Goal: Task Accomplishment & Management: Manage account settings

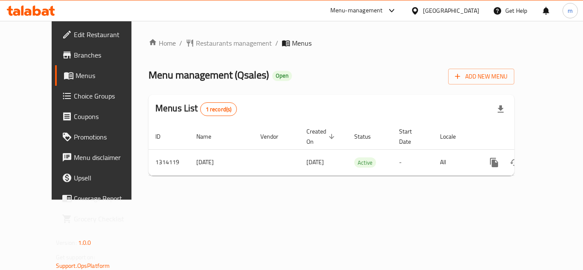
click at [474, 11] on div "[GEOGRAPHIC_DATA]" at bounding box center [451, 10] width 56 height 9
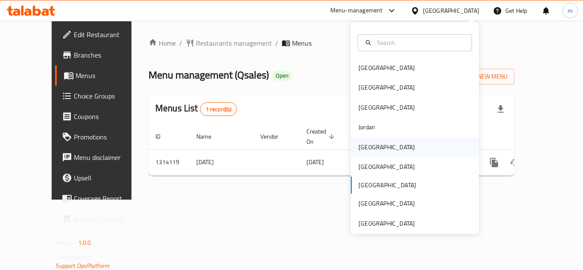
click at [372, 150] on div "[GEOGRAPHIC_DATA]" at bounding box center [387, 148] width 70 height 20
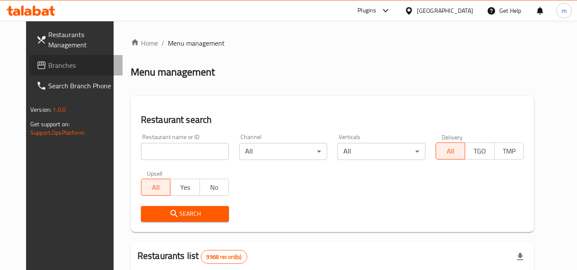
click at [48, 66] on span "Branches" at bounding box center [81, 65] width 67 height 10
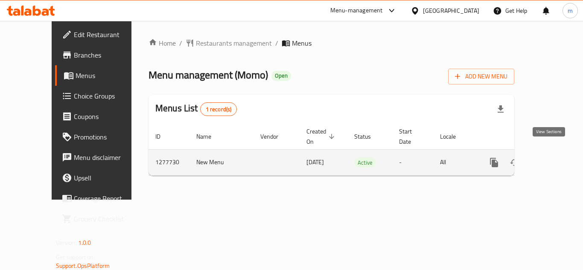
click at [551, 158] on icon "enhanced table" at bounding box center [556, 163] width 10 height 10
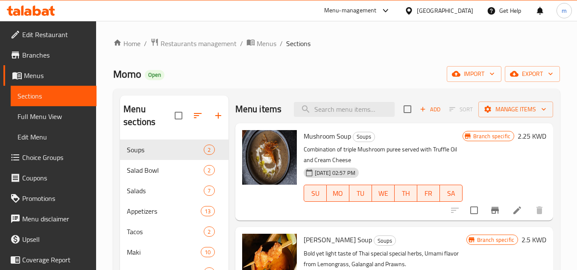
click at [325, 84] on div "Home / Restaurants management / Menus / Sections Momo Open import export Menu s…" at bounding box center [336, 247] width 447 height 419
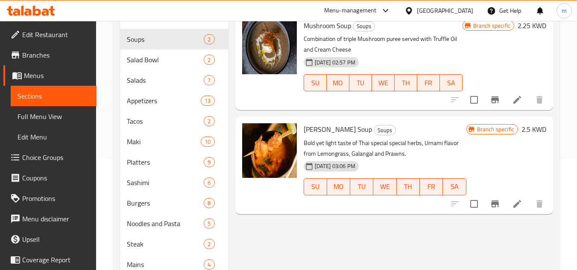
scroll to position [85, 0]
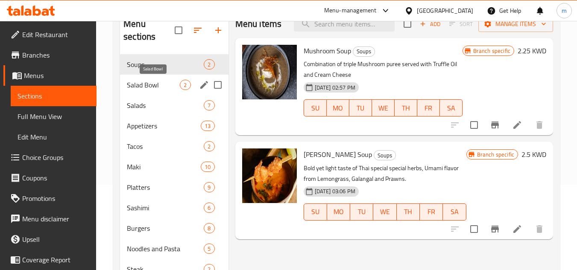
click at [147, 88] on span "Salad Bowl" at bounding box center [153, 85] width 53 height 10
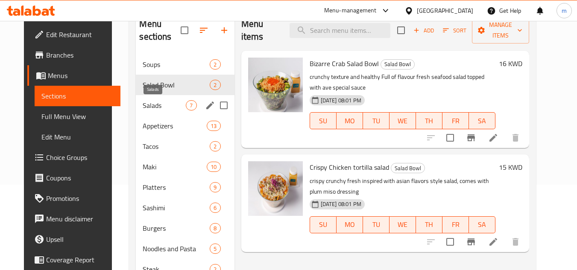
click at [148, 105] on span "Salads" at bounding box center [164, 105] width 43 height 10
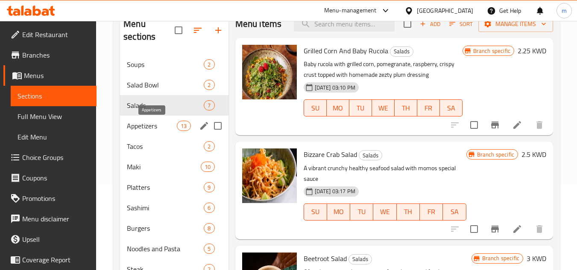
click at [145, 126] on span "Appetizers" at bounding box center [152, 126] width 50 height 10
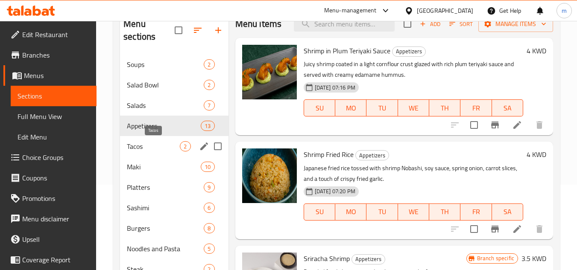
click at [146, 147] on span "Tacos" at bounding box center [153, 146] width 53 height 10
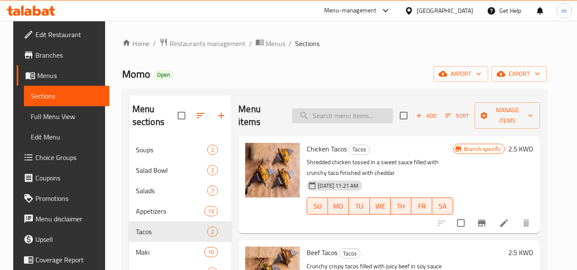
click at [313, 112] on input "search" at bounding box center [342, 115] width 101 height 15
paste input "Crispy Chicken tortilla salad"
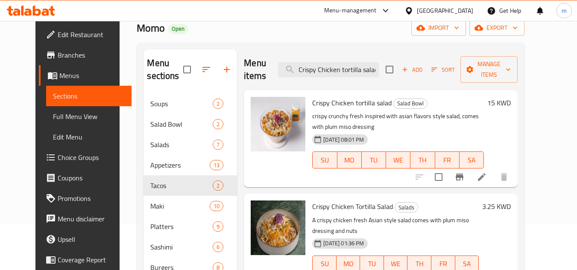
scroll to position [43, 0]
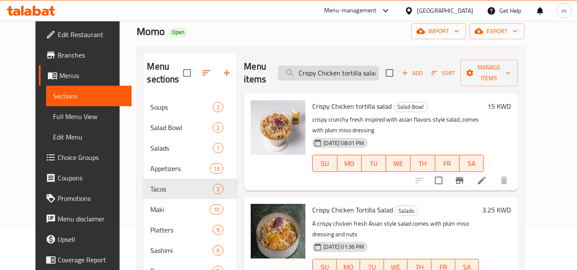
click at [369, 66] on input "Crispy Chicken tortilla salad" at bounding box center [328, 73] width 101 height 15
paste input "Tortilla Salad Bowl"
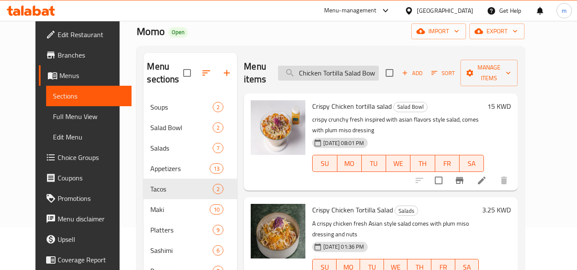
type input "Crispy Chicken Tortilla Salad Bowl"
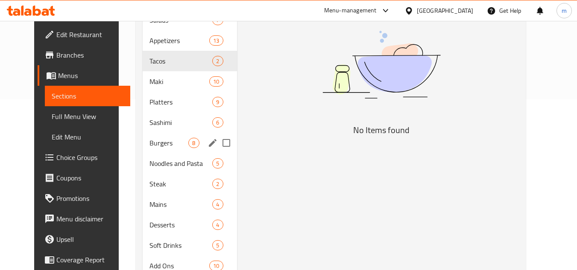
scroll to position [85, 0]
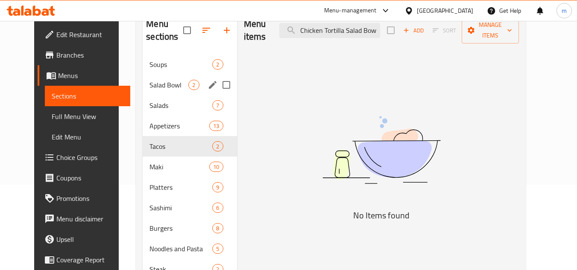
click at [160, 69] on span "Soups" at bounding box center [181, 64] width 63 height 10
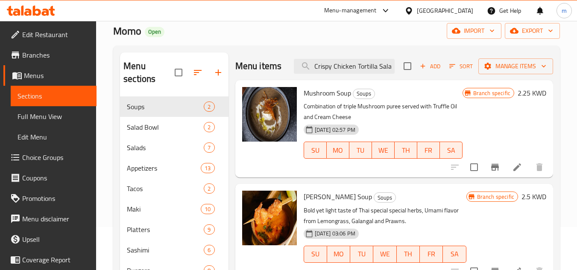
scroll to position [43, 0]
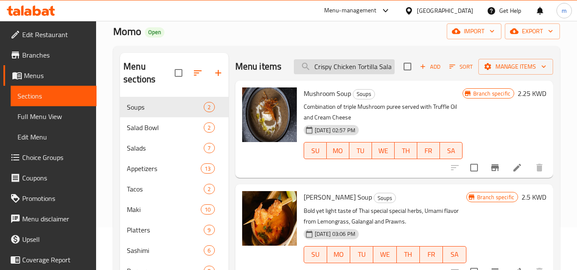
click at [387, 66] on input "Crispy Chicken Tortilla Salad Bowl" at bounding box center [344, 66] width 101 height 15
click at [139, 131] on span "Salad Bowl" at bounding box center [153, 128] width 53 height 10
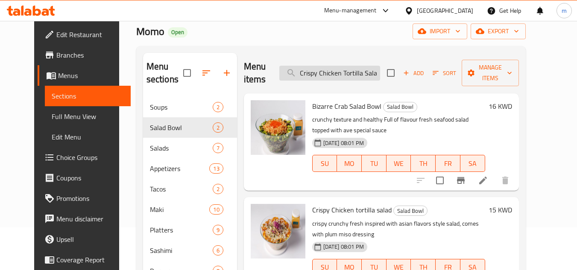
click at [346, 66] on input "Crispy Chicken Tortilla Salad Bowl" at bounding box center [329, 73] width 101 height 15
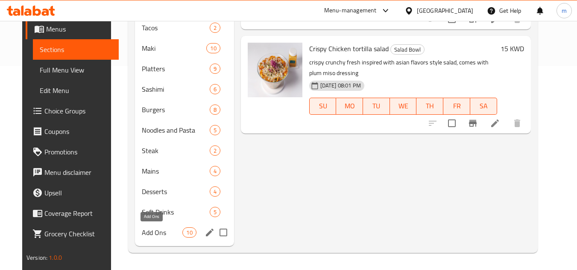
click at [146, 232] on span "Add Ons" at bounding box center [162, 233] width 41 height 10
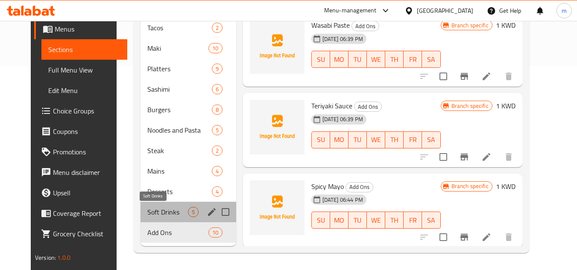
click at [153, 208] on span "Soft Drinks" at bounding box center [167, 212] width 40 height 10
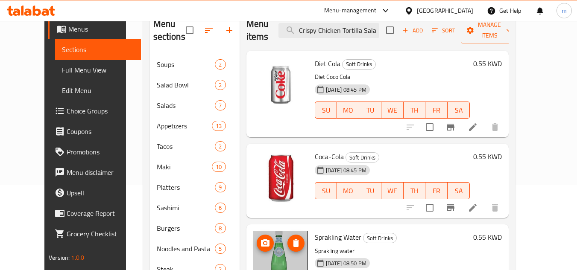
scroll to position [33, 0]
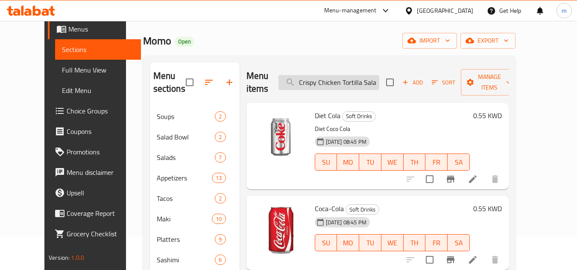
click at [358, 83] on input "Crispy Chicken Tortilla Salad Bowl" at bounding box center [329, 82] width 101 height 15
click at [301, 81] on input "Crispy Chicken Tortilla Salad Bowl" at bounding box center [329, 82] width 101 height 15
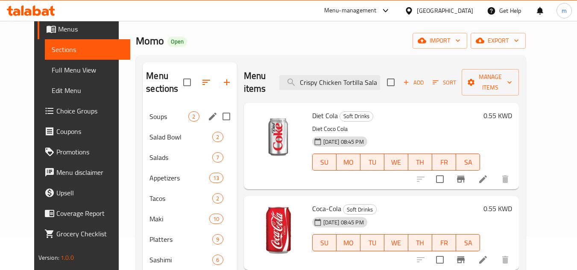
click at [150, 117] on span "Soups" at bounding box center [169, 116] width 39 height 10
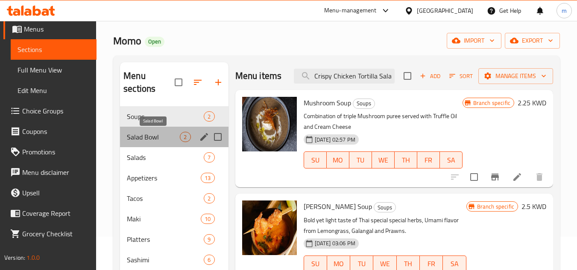
click at [144, 140] on span "Salad Bowl" at bounding box center [153, 137] width 53 height 10
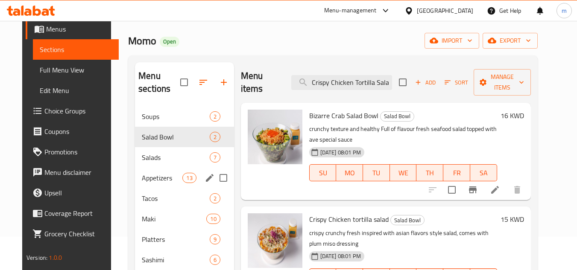
click at [145, 168] on div "Appetizers 13" at bounding box center [184, 178] width 99 height 21
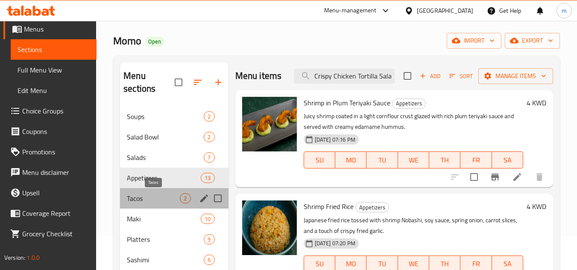
click at [144, 201] on span "Tacos" at bounding box center [153, 199] width 53 height 10
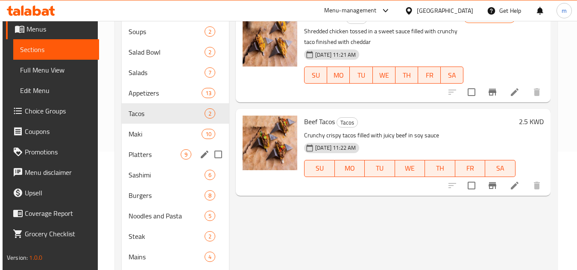
scroll to position [119, 0]
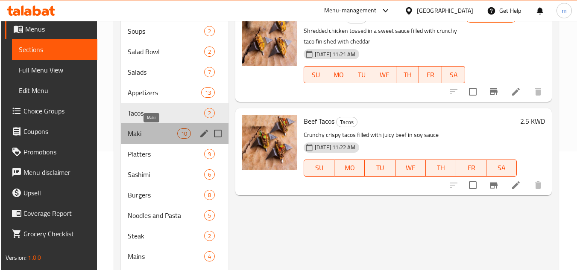
click at [146, 138] on span "Maki" at bounding box center [153, 134] width 50 height 10
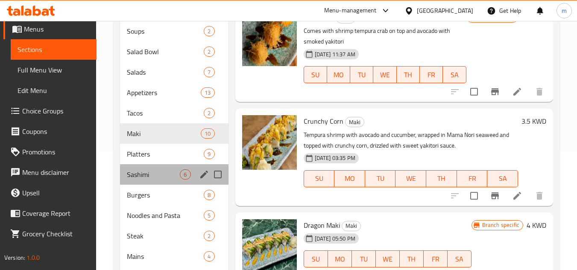
click at [145, 164] on div "Sashimi 6" at bounding box center [174, 174] width 108 height 21
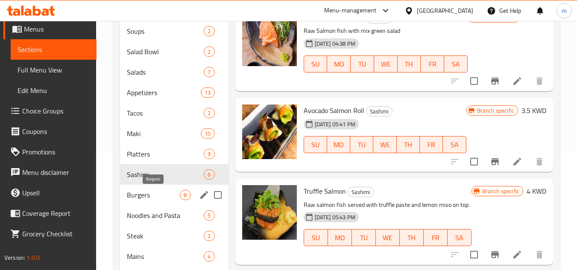
click at [147, 195] on span "Burgers" at bounding box center [153, 195] width 53 height 10
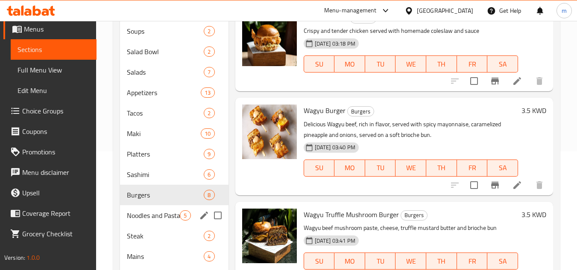
click at [143, 222] on div "Noodles and Pasta 5" at bounding box center [174, 215] width 108 height 21
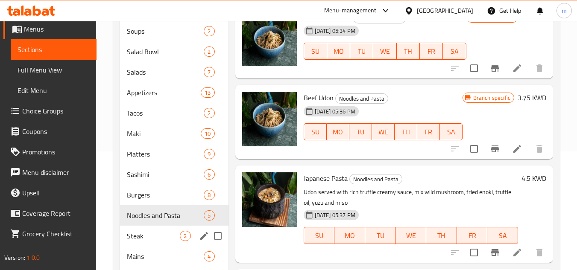
scroll to position [204, 0]
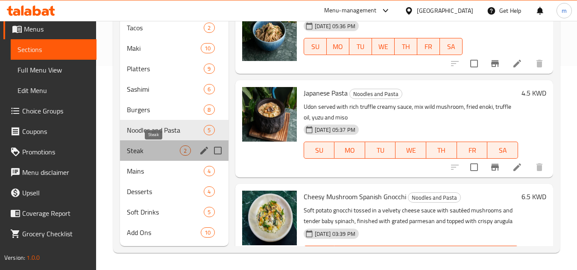
click at [146, 155] on span "Steak" at bounding box center [153, 151] width 53 height 10
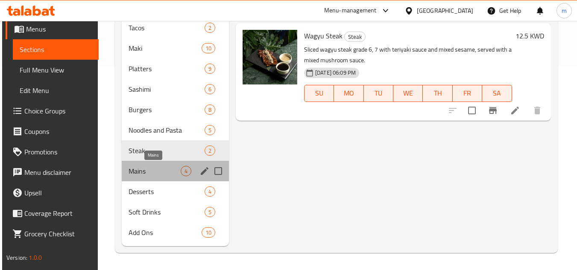
click at [145, 175] on span "Mains" at bounding box center [155, 171] width 52 height 10
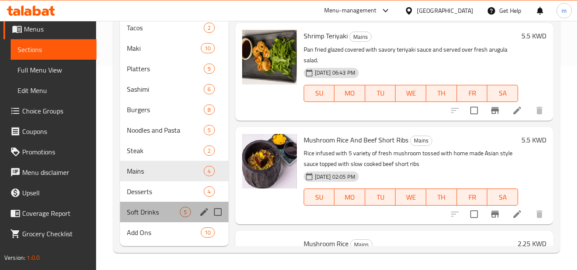
click at [144, 202] on div "Soft Drinks 5" at bounding box center [174, 212] width 108 height 21
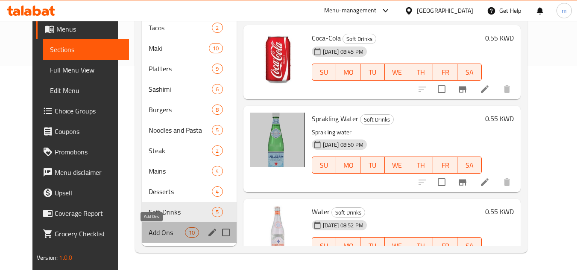
click at [149, 232] on span "Add Ons" at bounding box center [167, 233] width 36 height 10
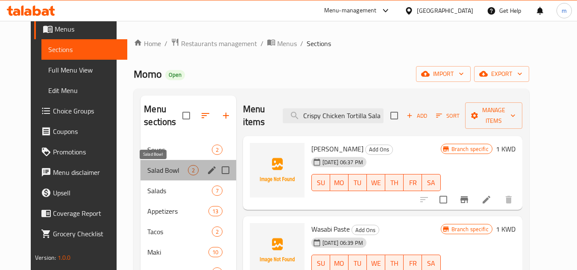
click at [148, 170] on span "Salad Bowl" at bounding box center [167, 170] width 40 height 10
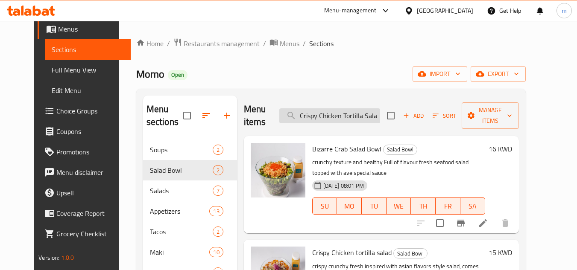
click at [358, 110] on input "Crispy Chicken Tortilla Salad Bowl" at bounding box center [329, 115] width 101 height 15
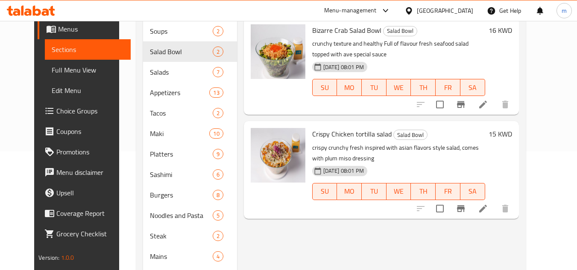
scroll to position [76, 0]
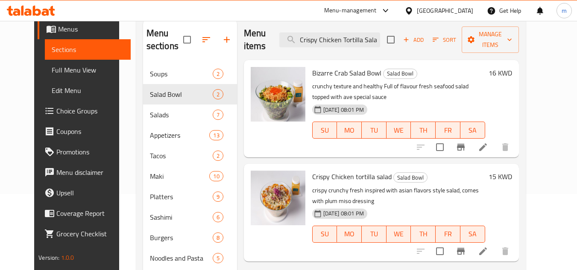
click at [334, 15] on div "Menu-management Kuwait Get Help m" at bounding box center [288, 10] width 577 height 21
click at [488, 246] on icon at bounding box center [483, 251] width 10 height 10
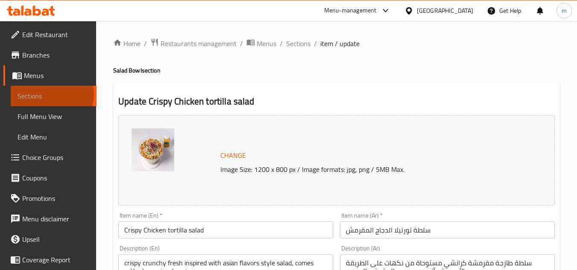
click at [51, 95] on span "Sections" at bounding box center [54, 96] width 72 height 10
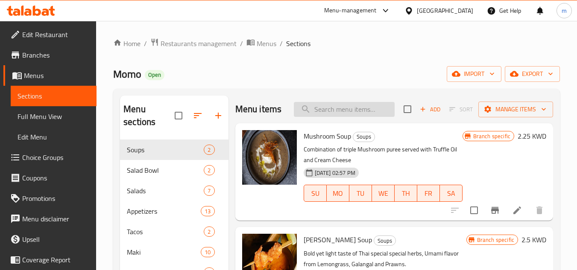
click at [342, 104] on input "search" at bounding box center [344, 109] width 101 height 15
paste input "Crispy Chicken tortilla salad"
type input "Crispy Chicken tortilla salad"
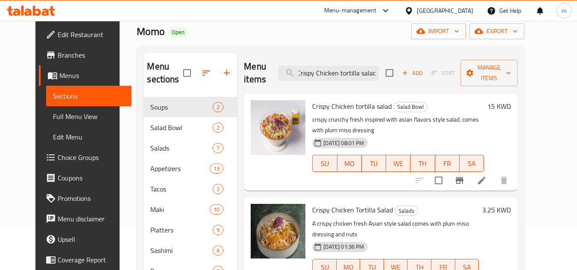
scroll to position [0, 0]
click at [487, 176] on icon at bounding box center [482, 181] width 10 height 10
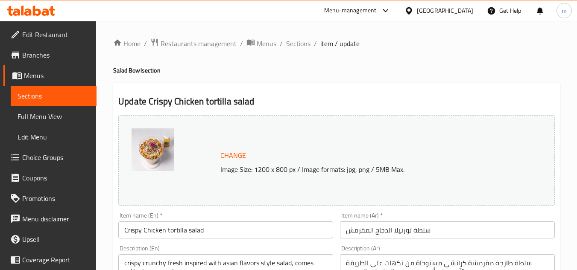
scroll to position [128, 0]
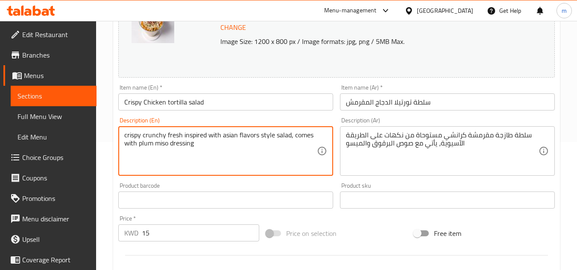
click at [173, 138] on textarea "crispy crunchy fresh inspired with asian flavors style salad, comes with plum m…" at bounding box center [220, 151] width 193 height 41
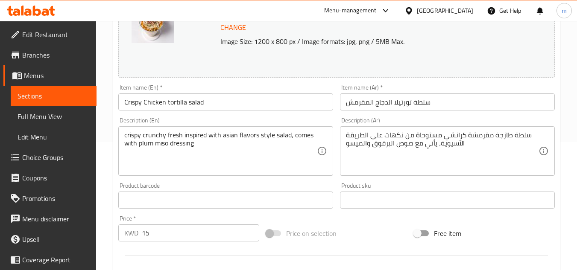
click at [403, 127] on div "سلطة طازجة مقرمشة كرانشي مستوحاة من نكهات على الطريقة الآسيوية، يأتي مع صوص الب…" at bounding box center [447, 151] width 215 height 50
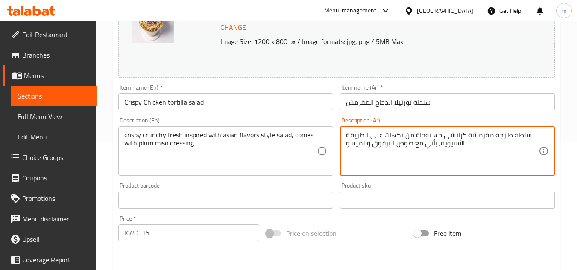
click at [409, 138] on textarea "سلطة طازجة مقرمشة كرانشي مستوحاة من نكهات على الطريقة الآسيوية، يأتي مع صوص الب…" at bounding box center [442, 151] width 193 height 41
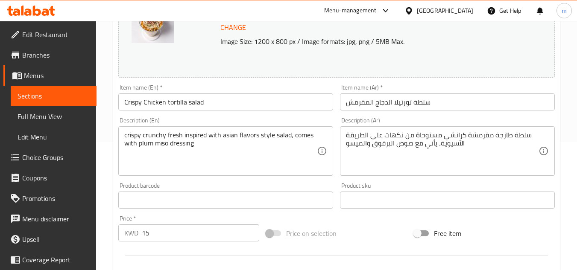
click at [155, 62] on div at bounding box center [174, 32] width 85 height 64
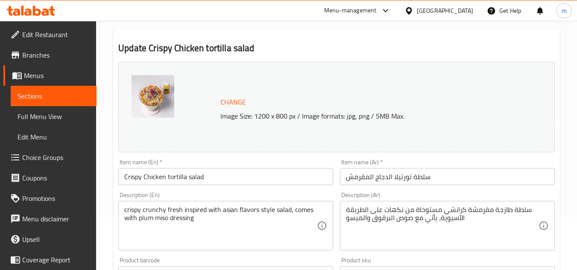
scroll to position [0, 0]
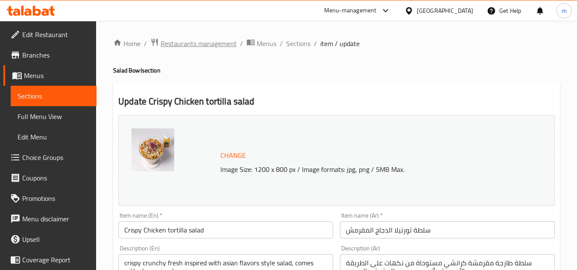
click at [213, 46] on span "Restaurants management" at bounding box center [199, 43] width 76 height 10
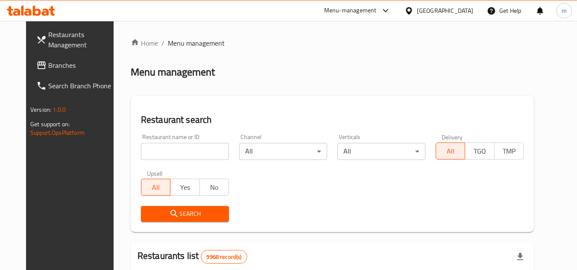
click at [48, 64] on span "Branches" at bounding box center [81, 65] width 67 height 10
